Goal: Register for event/course

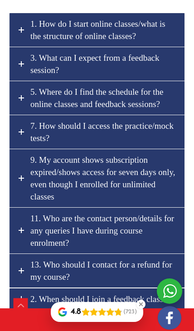
scroll to position [5891, 0]
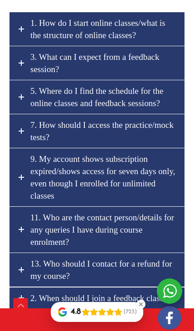
click at [43, 135] on span "7. How should I access the practice/mock tests?" at bounding box center [101, 131] width 143 height 22
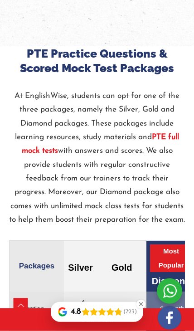
scroll to position [2463, 0]
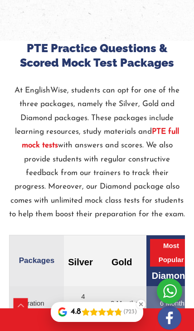
click at [31, 147] on strong "PTE full mock tests" at bounding box center [101, 138] width 158 height 21
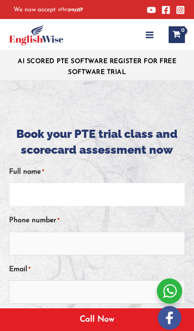
click at [31, 193] on input "Full name *" at bounding box center [97, 195] width 176 height 24
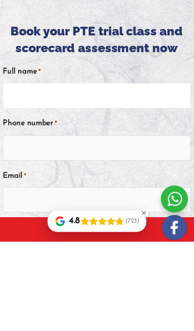
type input "Zafreen Zahid"
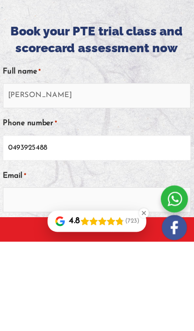
type input "0493925488"
click at [13, 280] on input "Email *" at bounding box center [97, 292] width 176 height 24
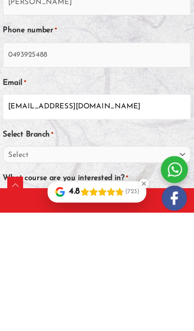
type input "zafreen.zahid03@gmail.com"
click at [17, 269] on select "Select Sydney City Center Sydney Parramatta EnglishWise Global Brisbane Gold Co…" at bounding box center [97, 277] width 176 height 16
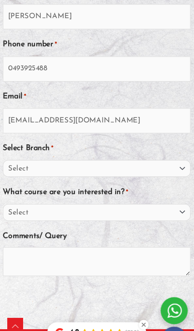
scroll to position [178, 0]
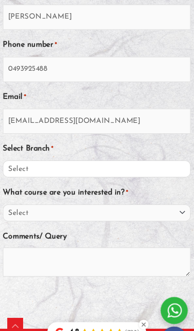
click at [15, 160] on select "Select Sydney City Center Sydney Parramatta EnglishWise Global Brisbane Gold Co…" at bounding box center [97, 159] width 176 height 16
select select "Sydney Parramatta"
click at [28, 195] on select "Select PTE NAATI IELTS OET General English" at bounding box center [97, 200] width 176 height 16
select select "PTE"
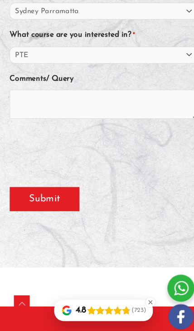
scroll to position [324, 0]
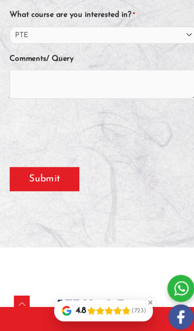
click at [29, 177] on input "Submit" at bounding box center [41, 188] width 65 height 23
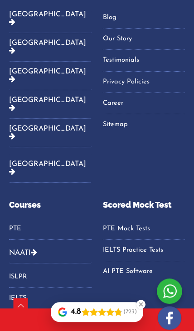
scroll to position [254, 0]
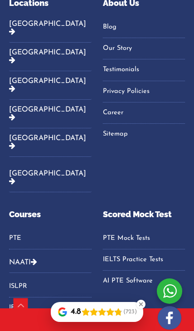
click at [115, 232] on link "PTE Mock Tests" at bounding box center [144, 239] width 83 height 14
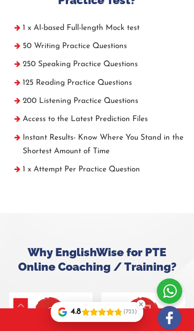
scroll to position [583, 0]
